Goal: Check status: Check status

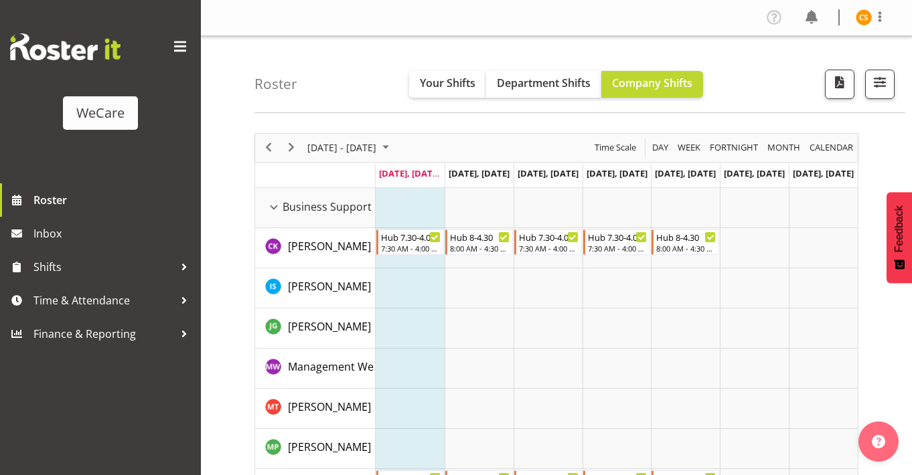
click at [180, 47] on span at bounding box center [179, 46] width 21 height 21
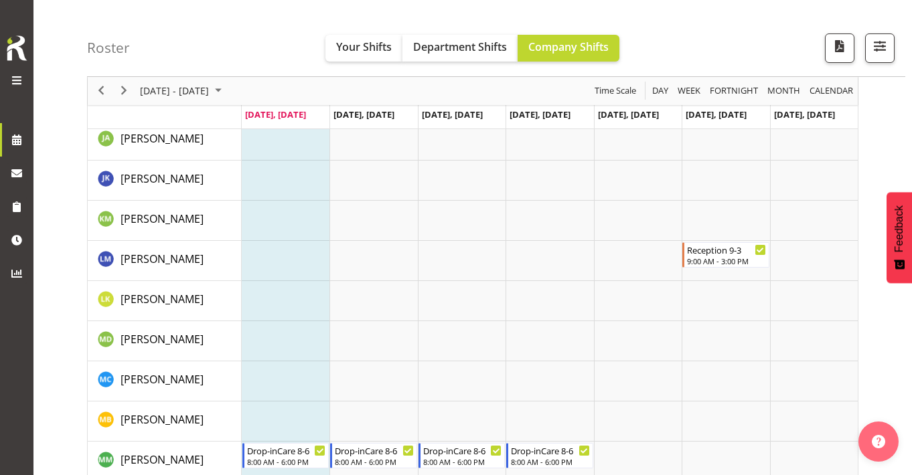
scroll to position [4284, 0]
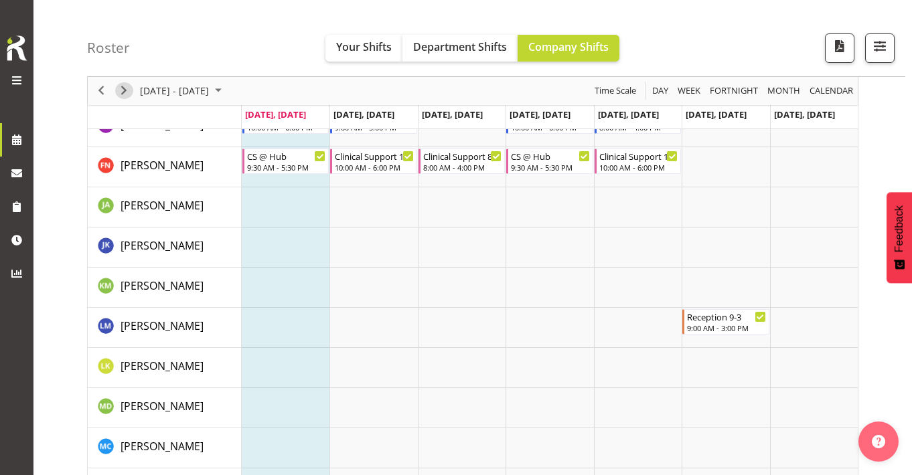
click at [127, 98] on span "Next" at bounding box center [124, 91] width 16 height 17
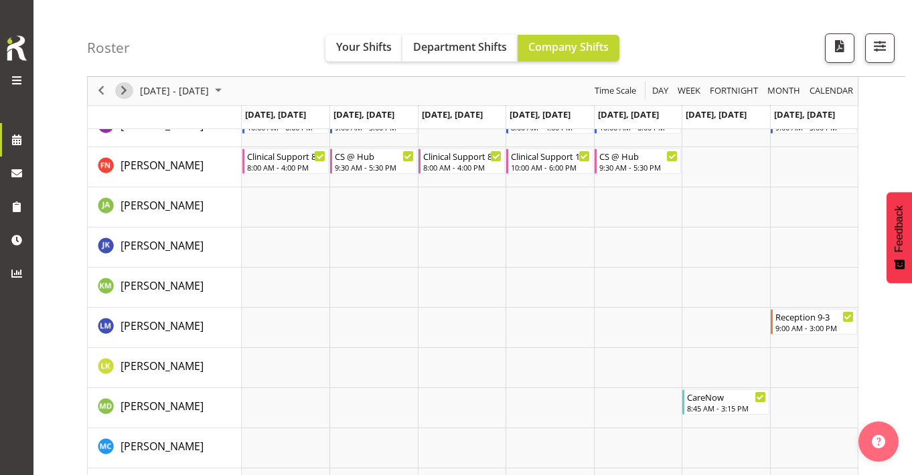
click at [126, 93] on span "Next" at bounding box center [124, 91] width 16 height 17
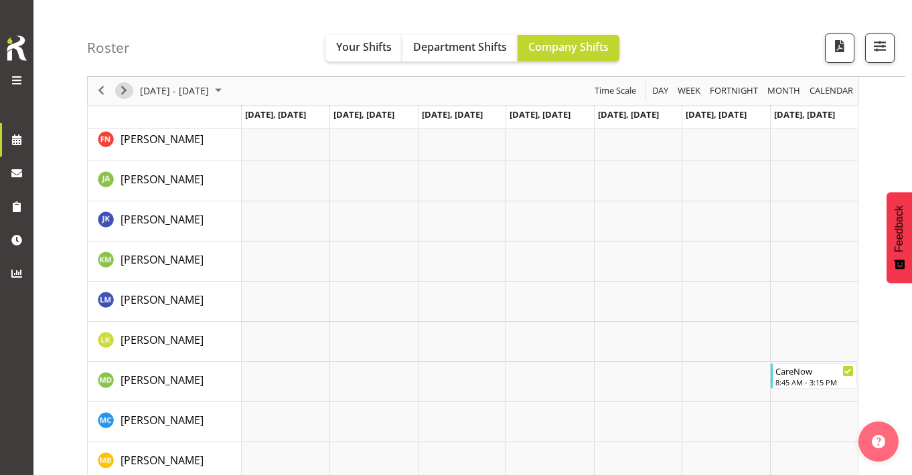
click at [129, 94] on span "Next" at bounding box center [124, 91] width 16 height 17
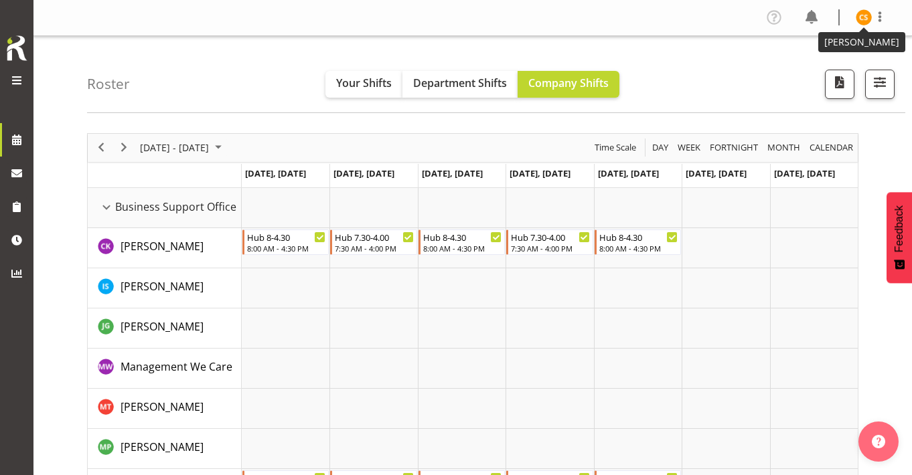
click at [802, 17] on img at bounding box center [863, 17] width 16 height 16
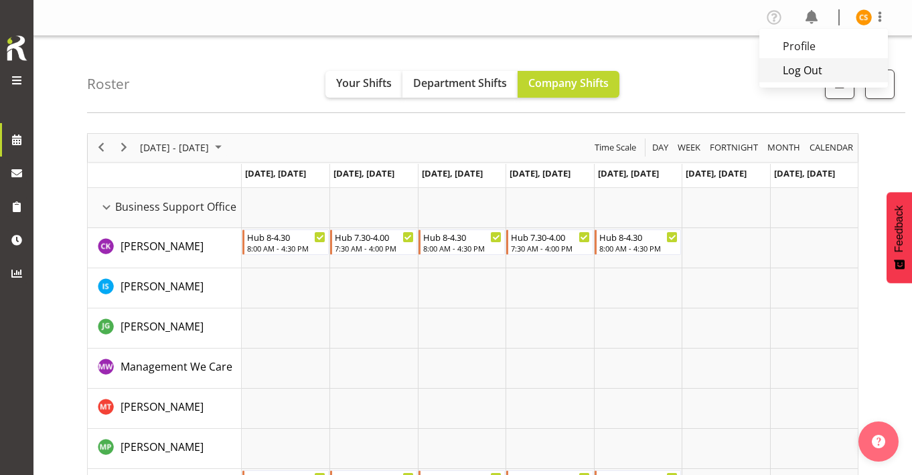
drag, startPoint x: 831, startPoint y: 73, endPoint x: 819, endPoint y: 76, distance: 12.3
click at [802, 73] on link "Log Out" at bounding box center [823, 70] width 129 height 24
